Goal: Task Accomplishment & Management: Use online tool/utility

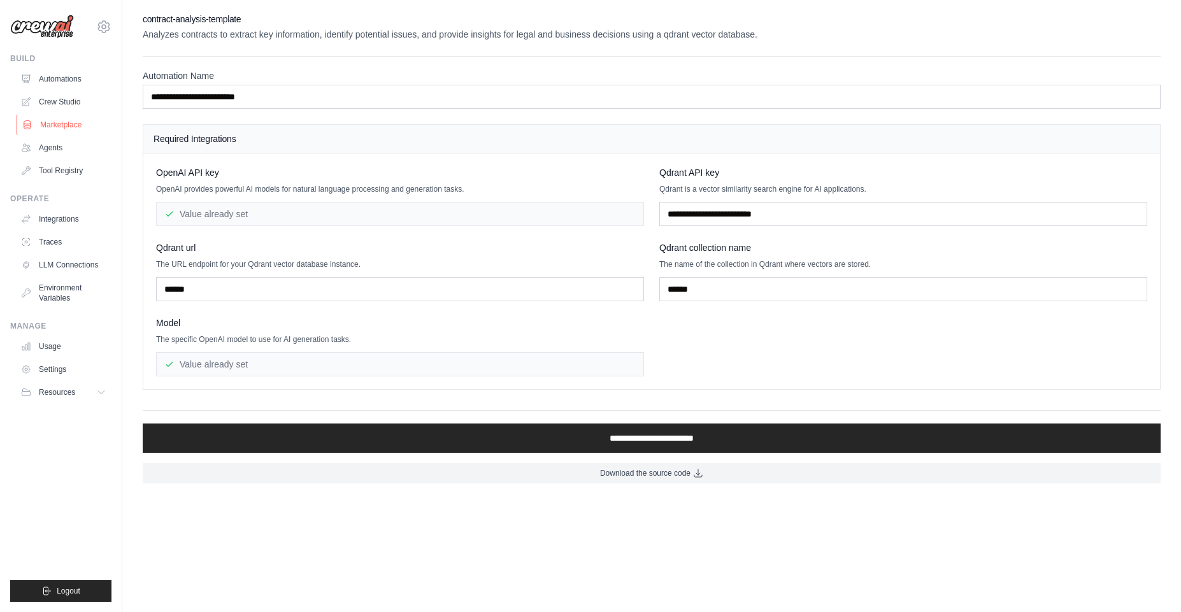
click at [62, 121] on link "Marketplace" at bounding box center [65, 125] width 96 height 20
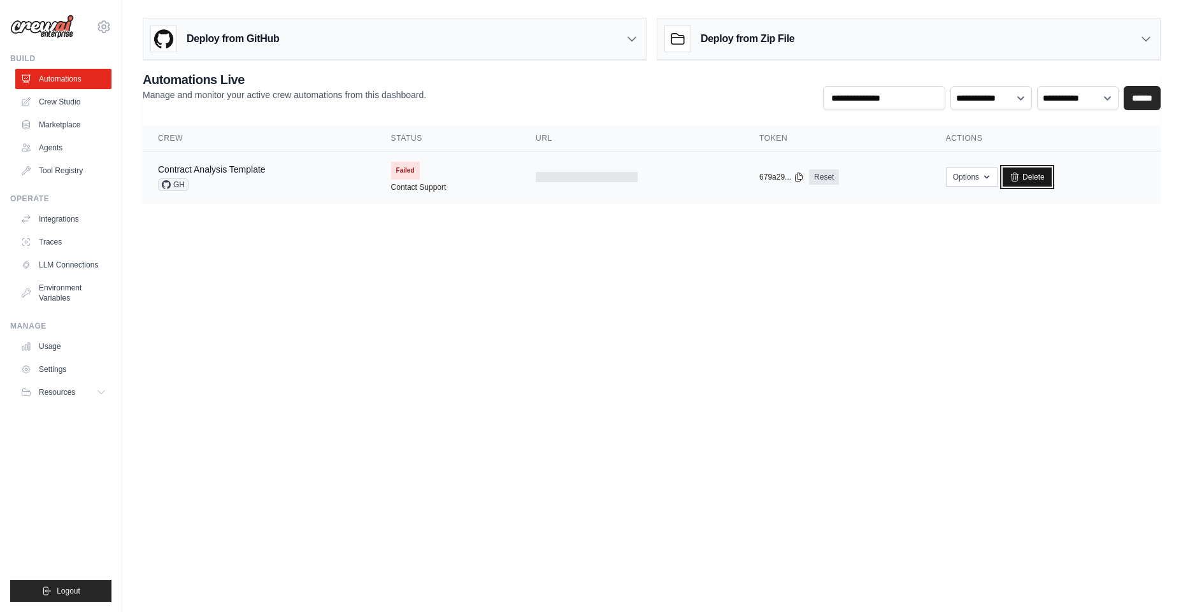
click at [1034, 181] on link "Delete" at bounding box center [1027, 177] width 49 height 19
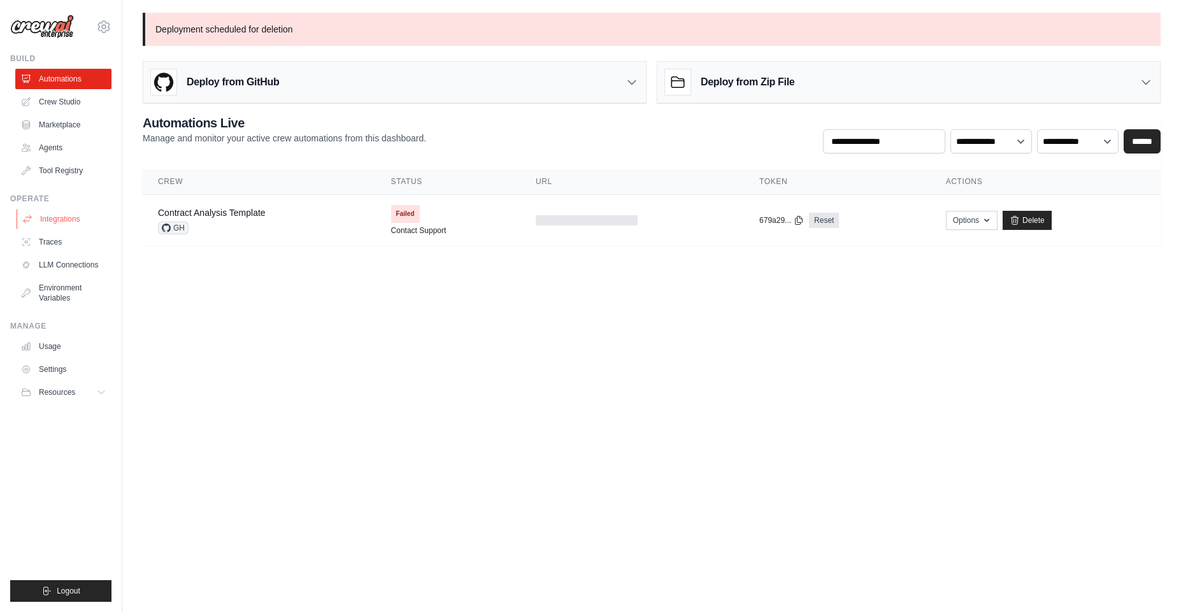
click at [57, 213] on link "Integrations" at bounding box center [65, 219] width 96 height 20
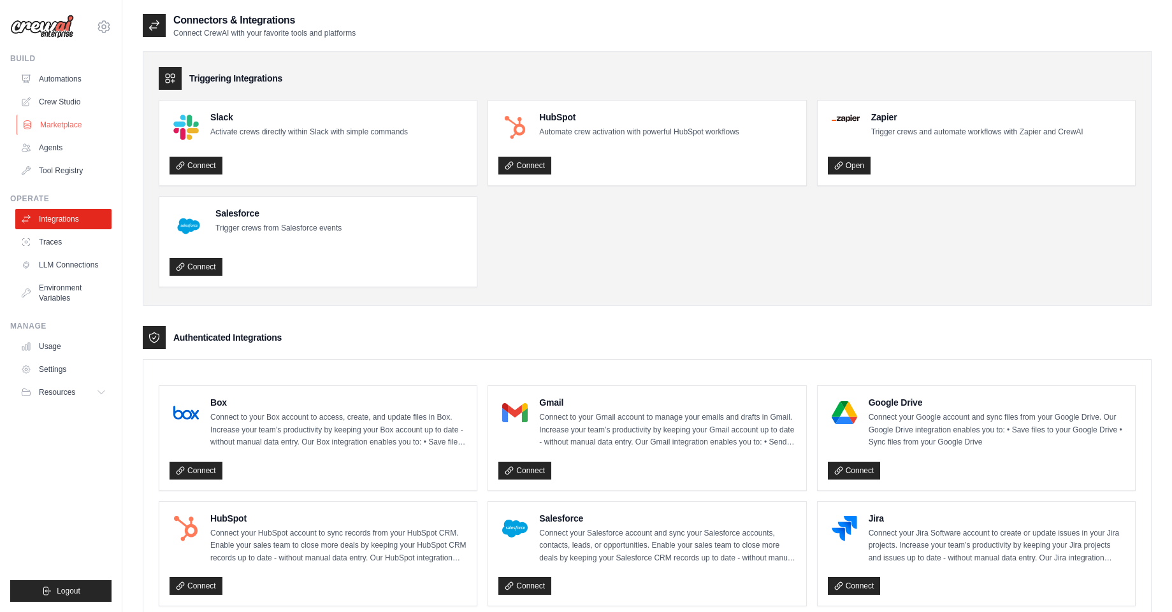
click at [55, 129] on link "Marketplace" at bounding box center [65, 125] width 96 height 20
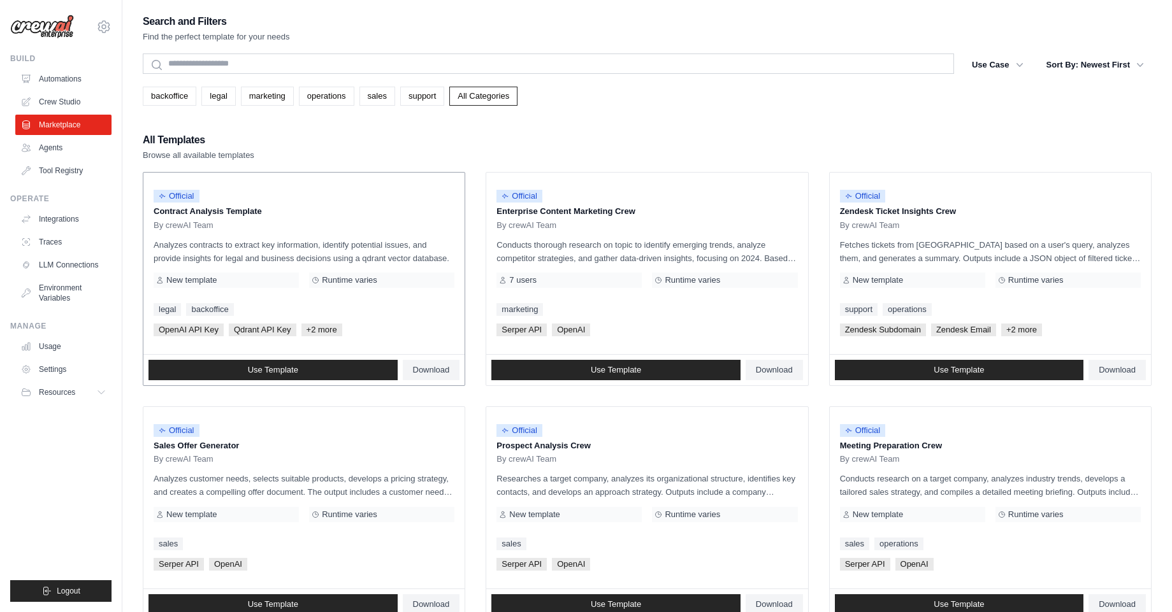
click at [326, 331] on span "+2 more" at bounding box center [321, 330] width 41 height 13
click at [52, 151] on link "Agents" at bounding box center [65, 148] width 96 height 20
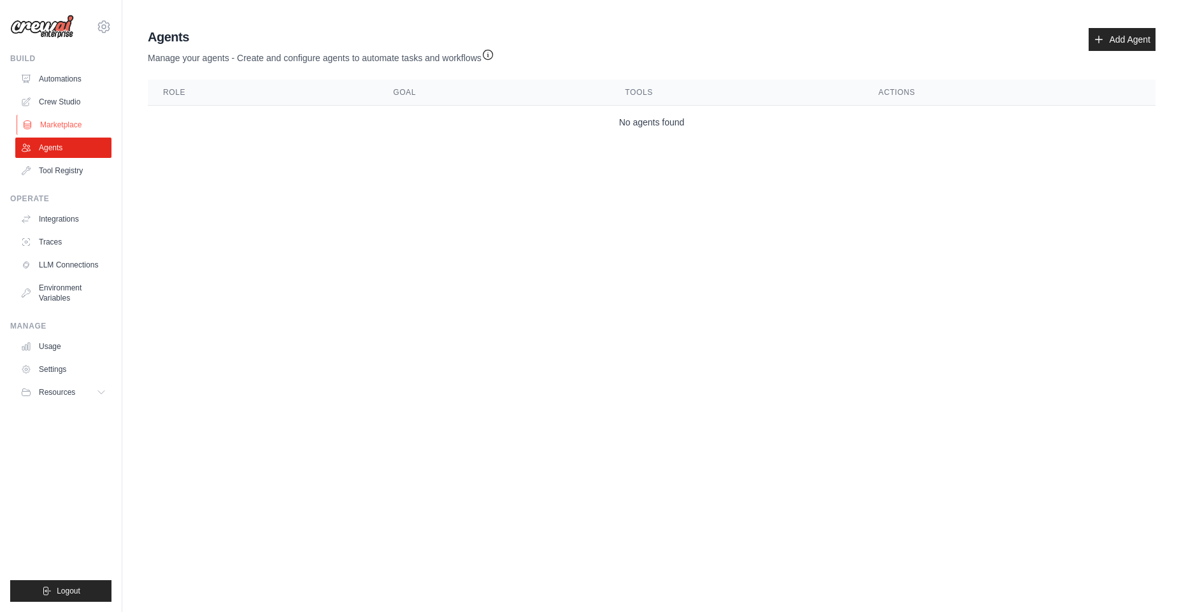
click at [53, 126] on link "Marketplace" at bounding box center [65, 125] width 96 height 20
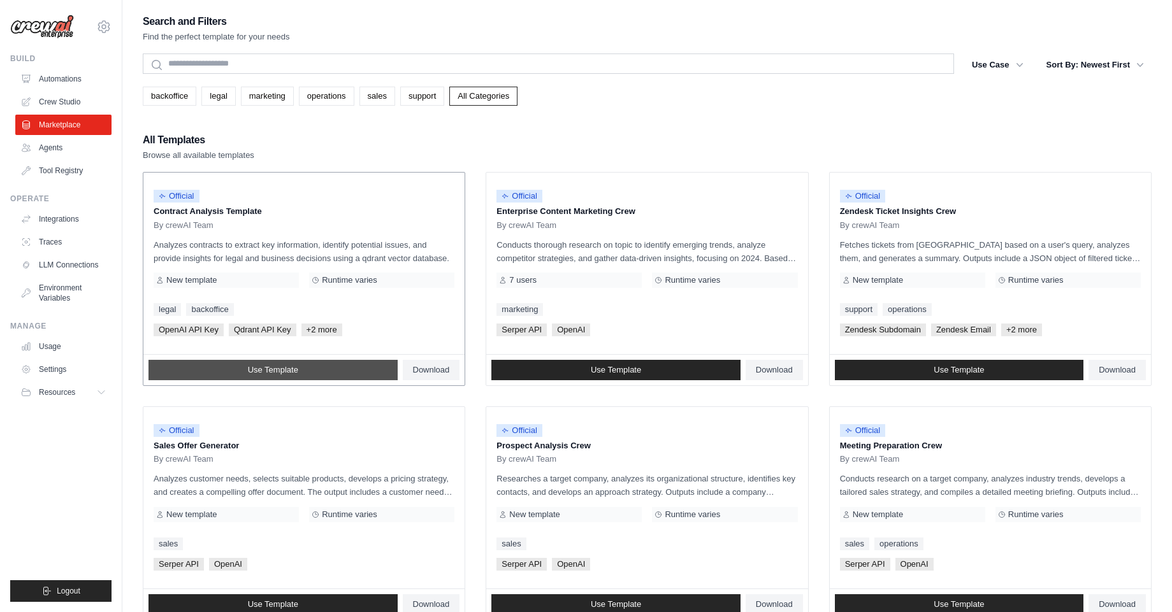
click at [276, 375] on link "Use Template" at bounding box center [272, 370] width 249 height 20
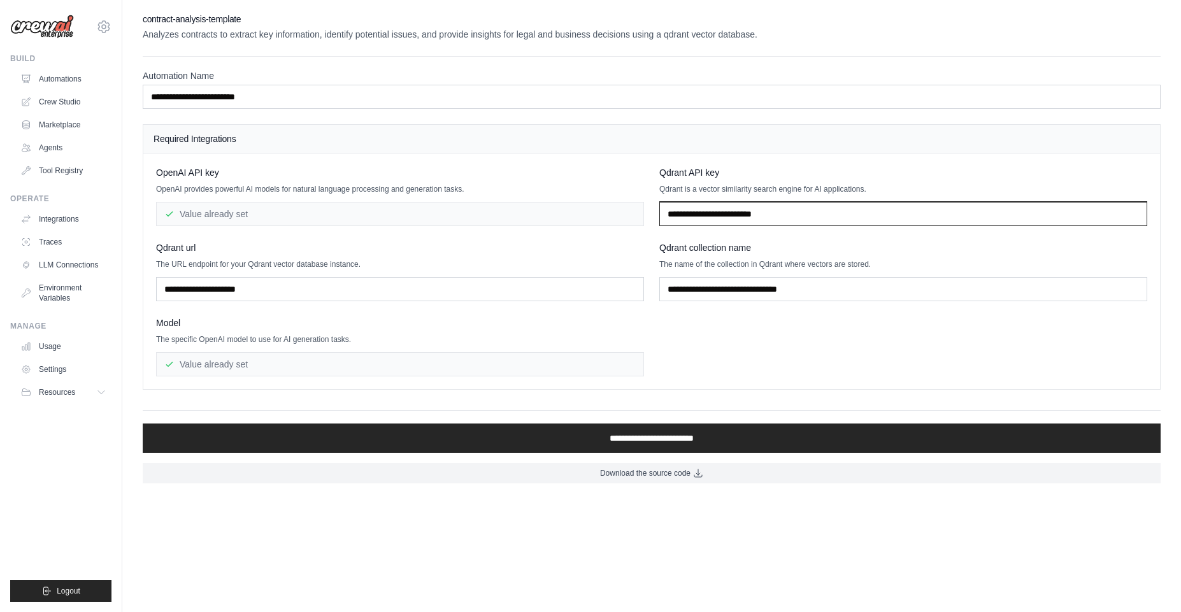
click at [736, 210] on input "text" at bounding box center [903, 214] width 488 height 24
type input "*********"
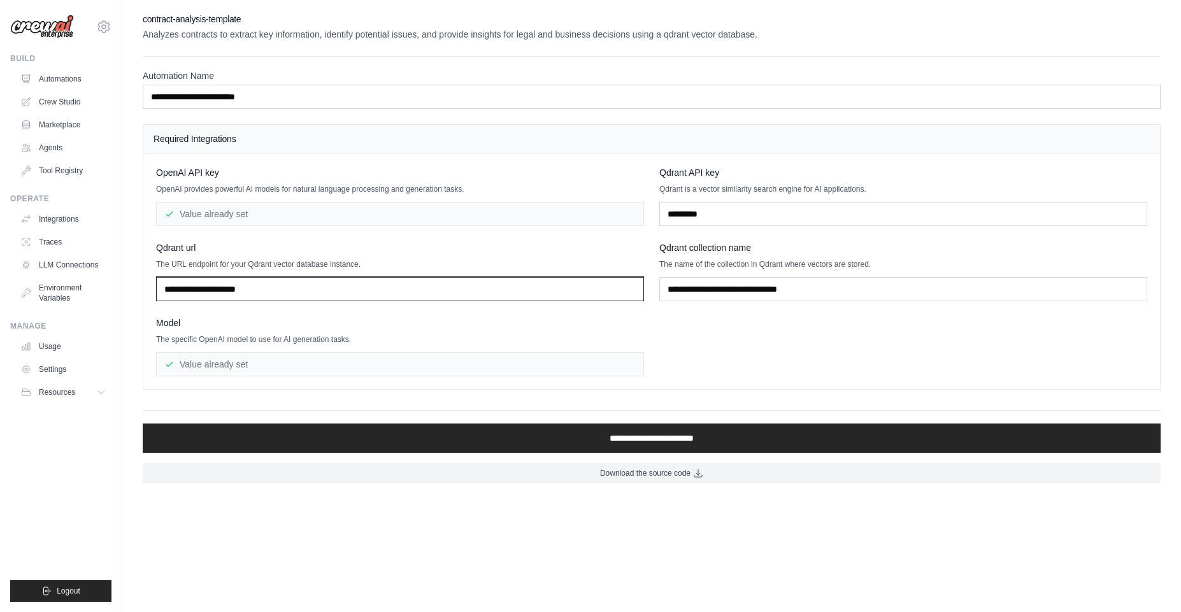
click at [408, 294] on input "text" at bounding box center [400, 289] width 488 height 24
type input "********"
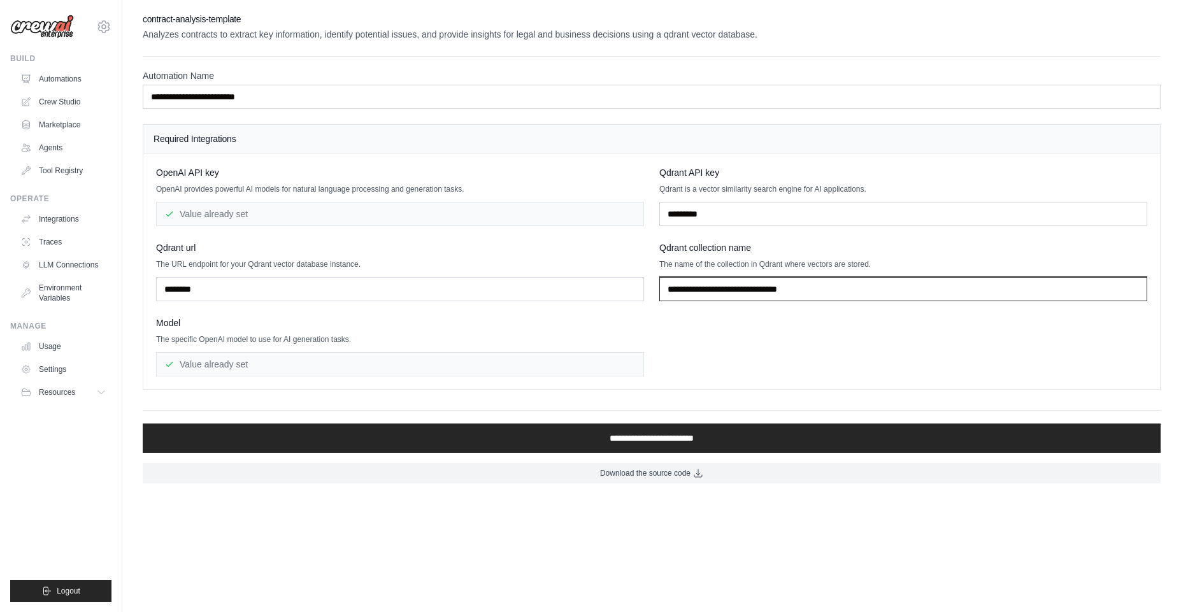
click at [763, 284] on input "text" at bounding box center [903, 289] width 488 height 24
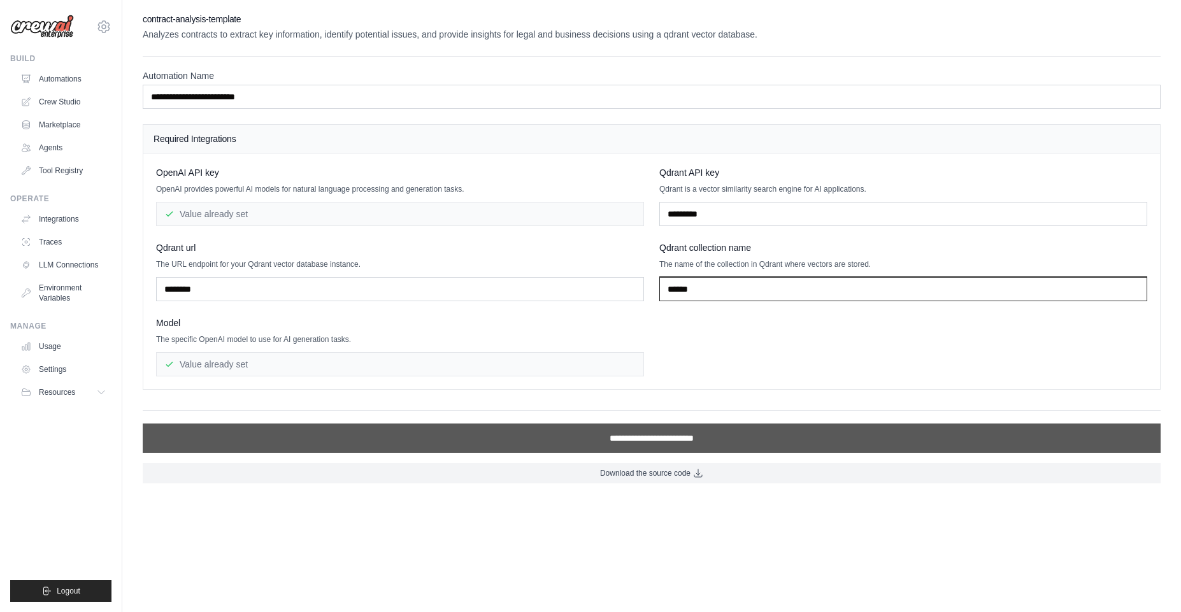
type input "******"
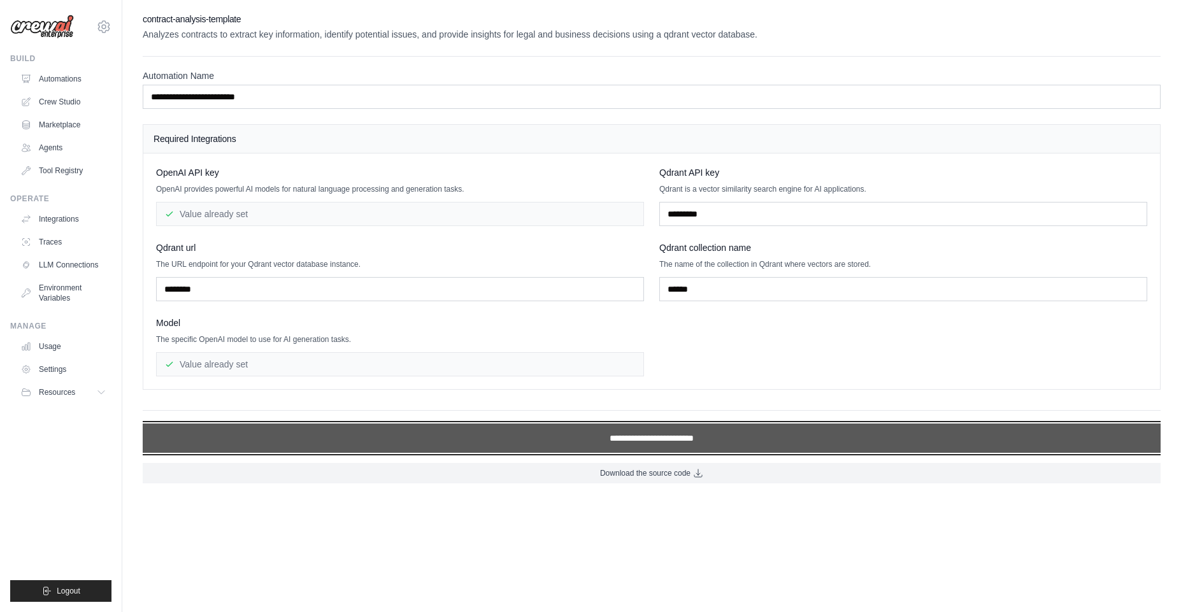
click at [597, 436] on input "**********" at bounding box center [652, 438] width 1018 height 29
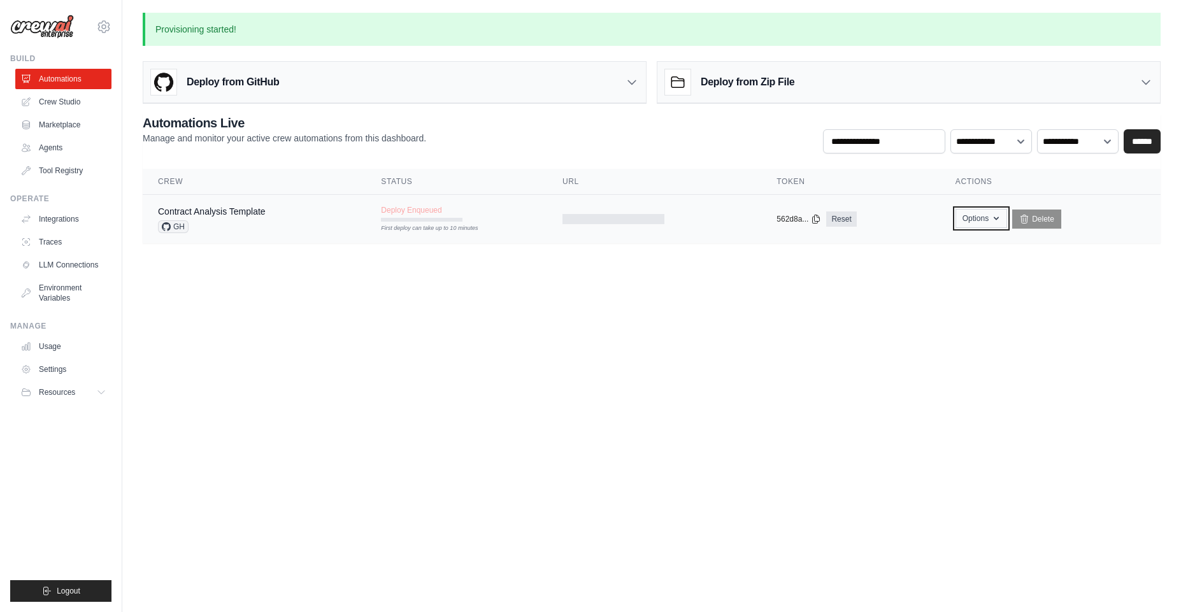
click at [983, 216] on button "Options" at bounding box center [982, 218] width 52 height 19
click at [651, 327] on body "phaneendra@dataworkz.io Settings Build Automations Crew Studio" at bounding box center [590, 306] width 1181 height 612
click at [273, 222] on div "Contract Analysis Template GH" at bounding box center [254, 219] width 192 height 28
click at [48, 124] on link "Marketplace" at bounding box center [65, 125] width 96 height 20
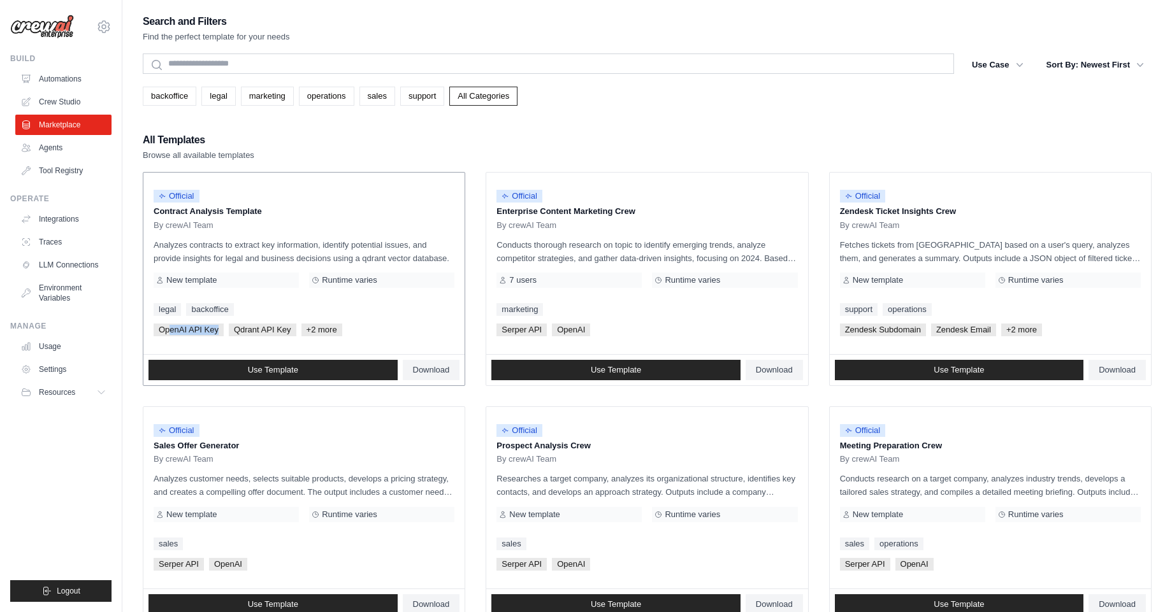
drag, startPoint x: 171, startPoint y: 327, endPoint x: 217, endPoint y: 334, distance: 46.4
click at [217, 334] on span "OpenAI API Key" at bounding box center [189, 330] width 70 height 13
click at [264, 334] on span "Qdrant API Key" at bounding box center [263, 330] width 68 height 13
drag, startPoint x: 236, startPoint y: 329, endPoint x: 285, endPoint y: 331, distance: 49.7
click at [285, 331] on span "Qdrant API Key" at bounding box center [263, 330] width 68 height 13
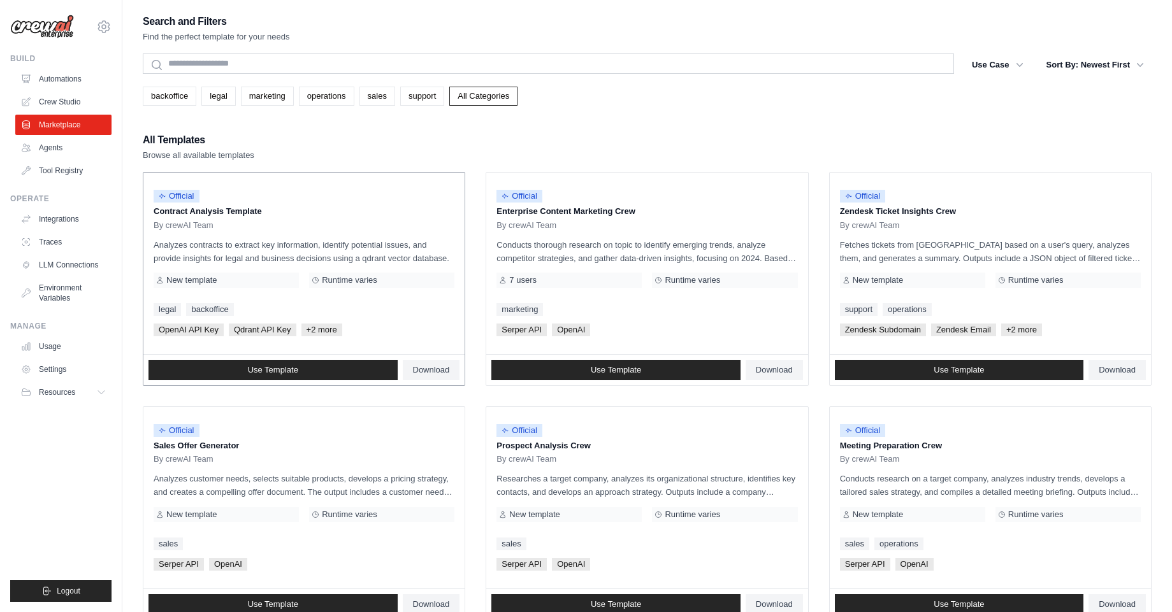
click at [306, 329] on span "+2 more" at bounding box center [321, 330] width 41 height 13
click at [315, 329] on span "+2 more" at bounding box center [321, 330] width 41 height 13
click at [368, 238] on p "Analyzes contracts to extract key information, identify potential issues, and p…" at bounding box center [304, 251] width 301 height 27
click at [183, 203] on div "Official" at bounding box center [177, 196] width 46 height 17
click at [204, 213] on p "Contract Analysis Template" at bounding box center [304, 211] width 301 height 13
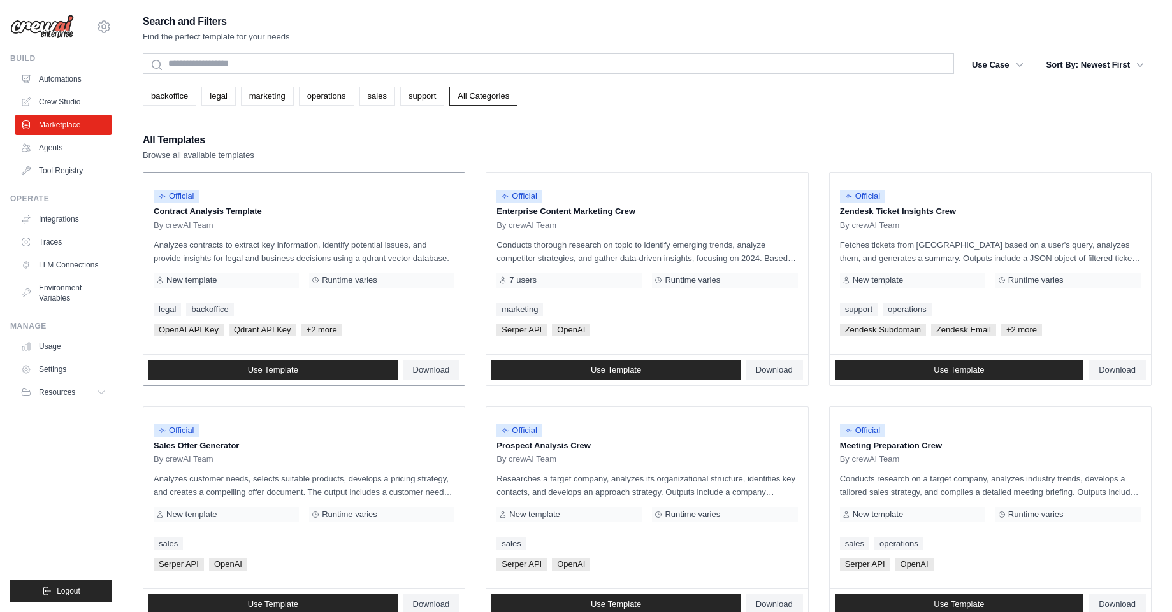
click at [352, 279] on span "Runtime varies" at bounding box center [349, 280] width 55 height 10
click at [307, 374] on link "Use Template" at bounding box center [272, 370] width 249 height 20
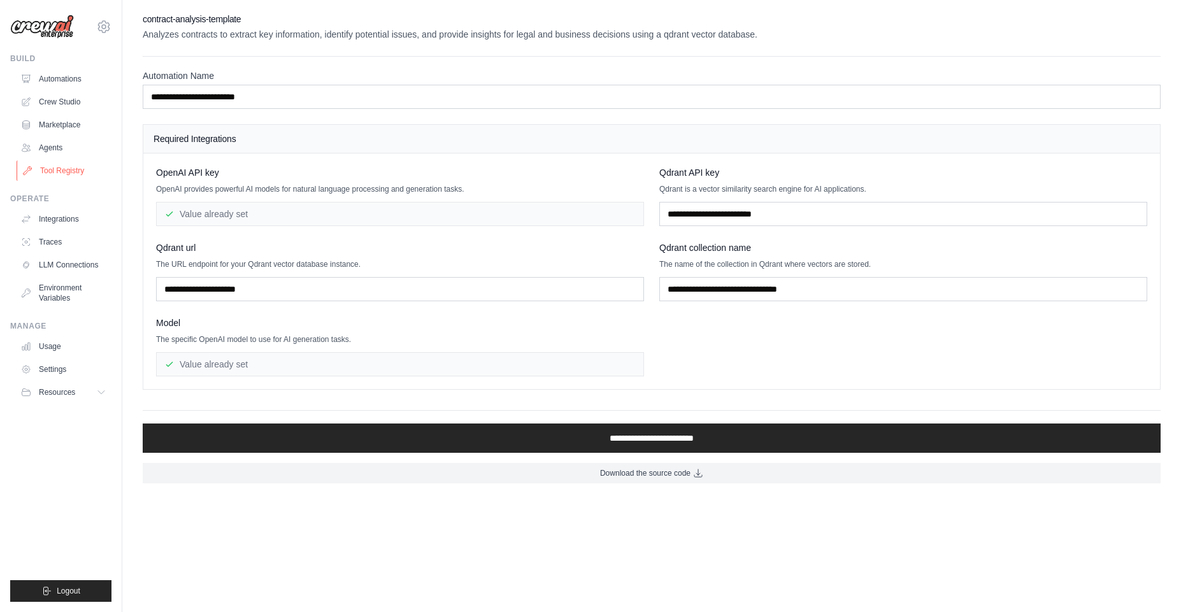
click at [53, 163] on link "Tool Registry" at bounding box center [65, 171] width 96 height 20
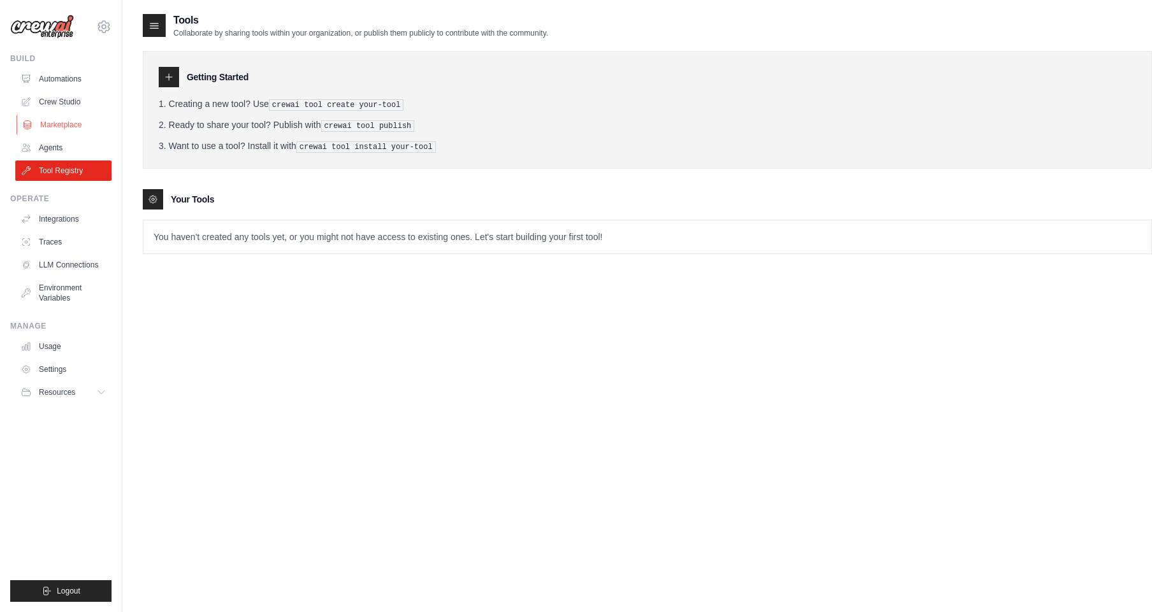
click at [61, 131] on link "Marketplace" at bounding box center [65, 125] width 96 height 20
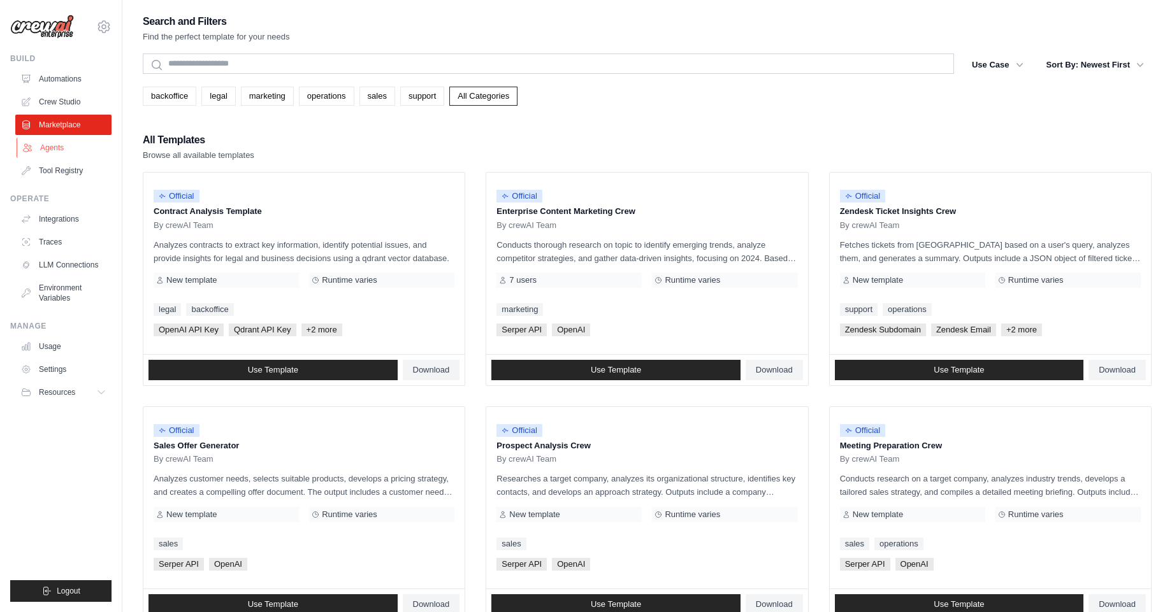
click at [62, 143] on link "Agents" at bounding box center [65, 148] width 96 height 20
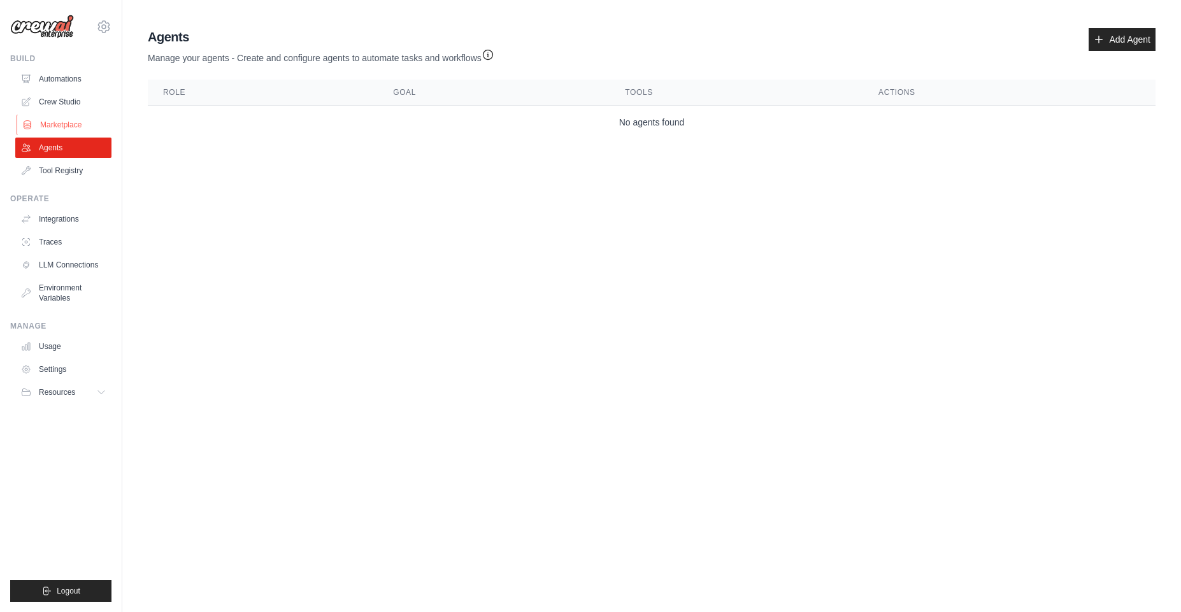
click at [65, 120] on link "Marketplace" at bounding box center [65, 125] width 96 height 20
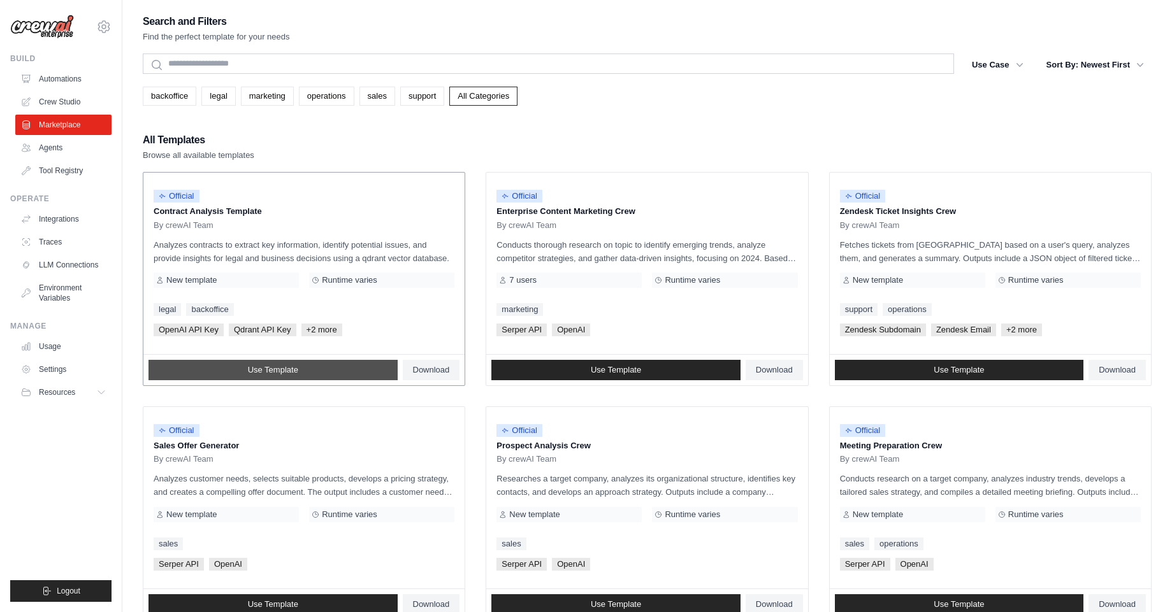
click at [289, 373] on span "Use Template" at bounding box center [273, 370] width 50 height 10
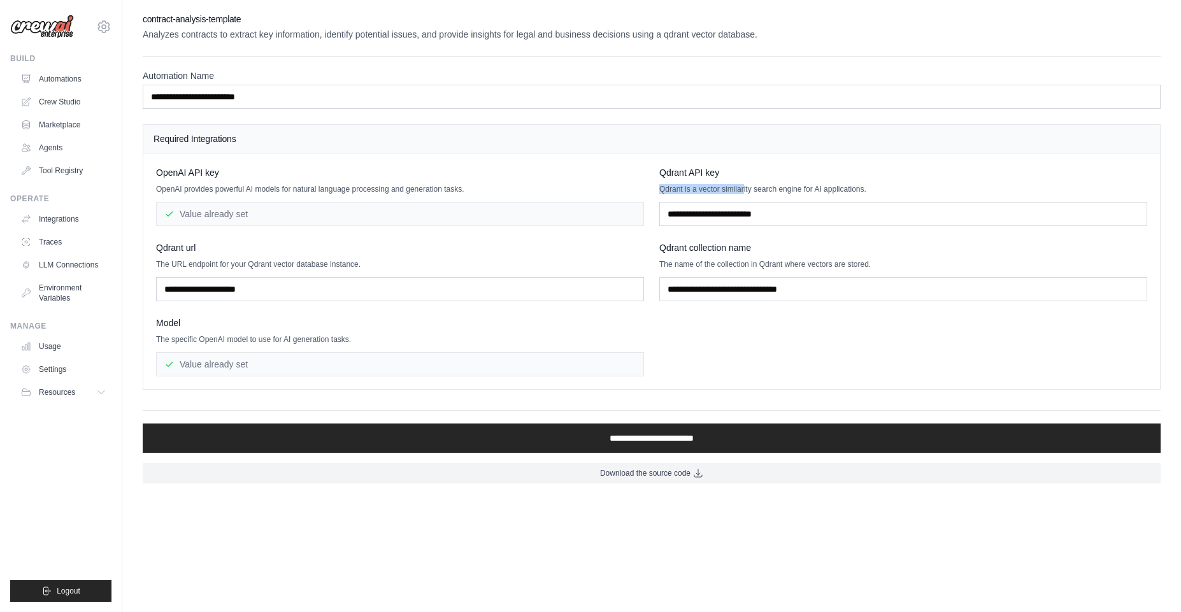
drag, startPoint x: 744, startPoint y: 186, endPoint x: 968, endPoint y: 183, distance: 224.3
click at [968, 183] on div "Qdrant API key Qdrant is a vector similarity search engine for AI applications." at bounding box center [903, 196] width 488 height 60
